Goal: Task Accomplishment & Management: Manage account settings

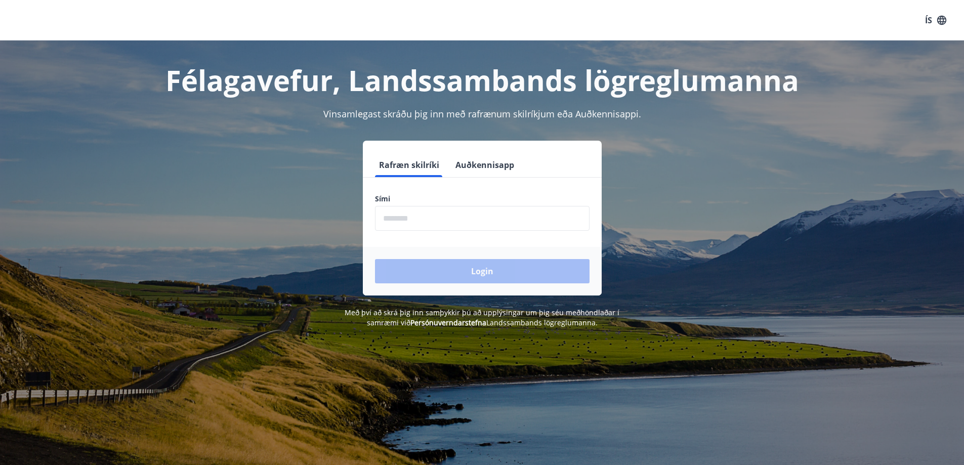
click at [441, 220] on input "phone" at bounding box center [482, 218] width 215 height 25
type input "********"
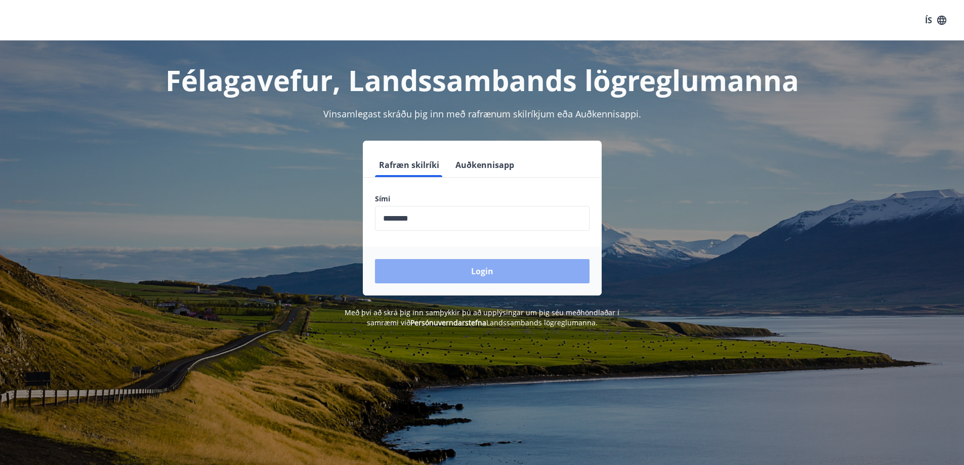
click at [500, 275] on button "Login" at bounding box center [482, 271] width 215 height 24
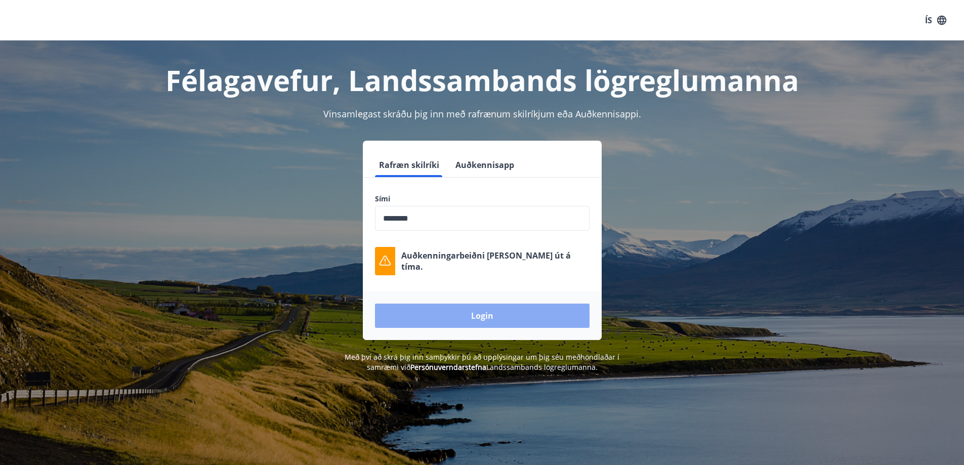
click at [514, 315] on button "Login" at bounding box center [482, 316] width 215 height 24
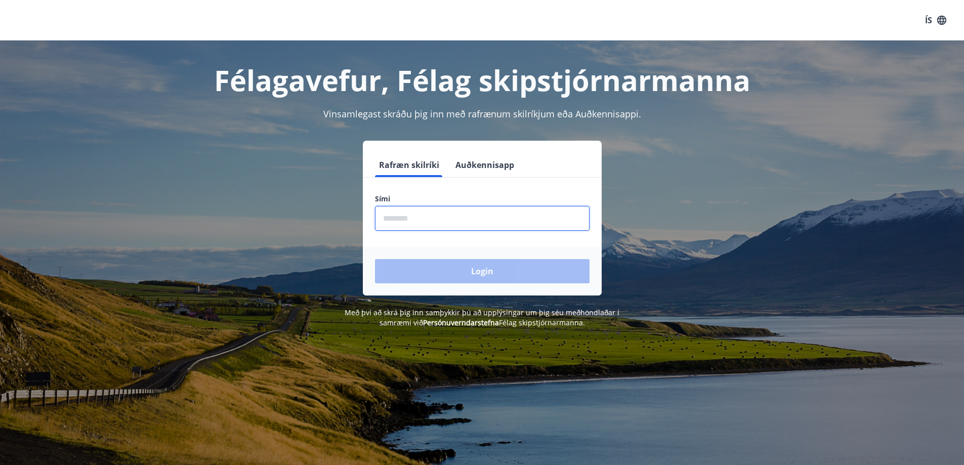
click at [415, 220] on input "phone" at bounding box center [482, 218] width 215 height 25
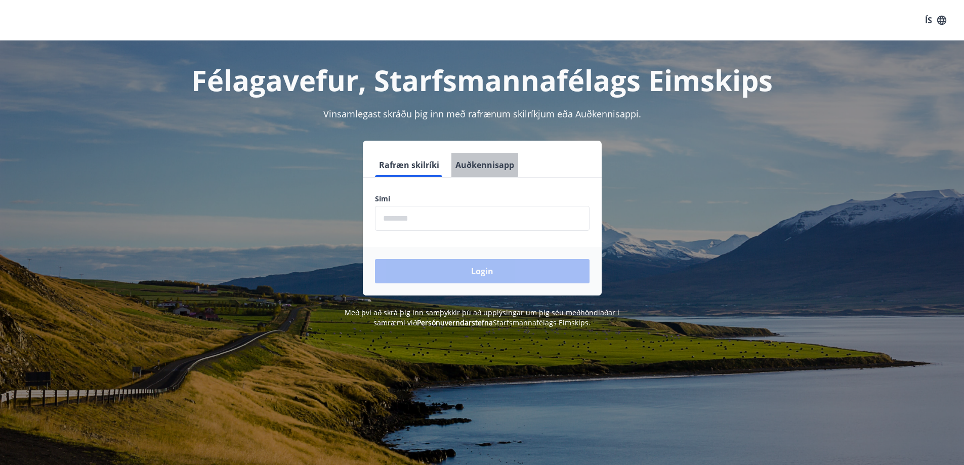
click at [480, 165] on button "Auðkennisapp" at bounding box center [485, 165] width 67 height 24
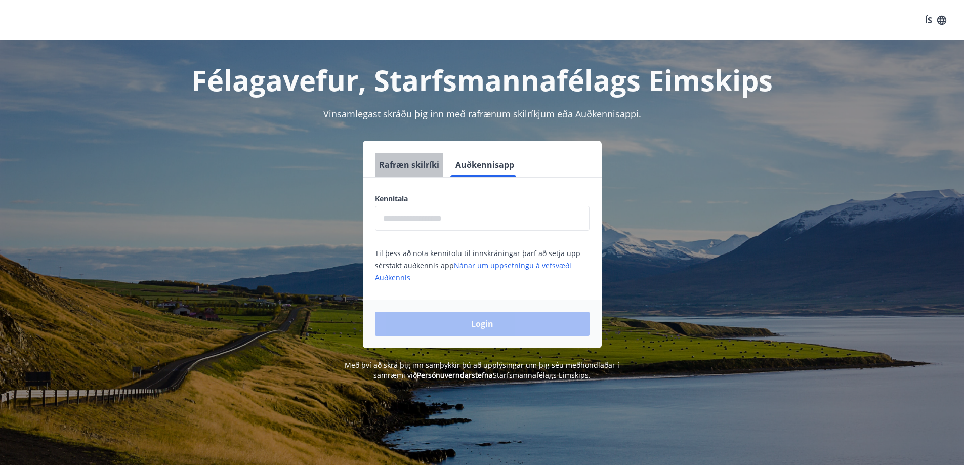
click at [420, 165] on button "Rafræn skilríki" at bounding box center [409, 165] width 68 height 24
